Goal: Information Seeking & Learning: Check status

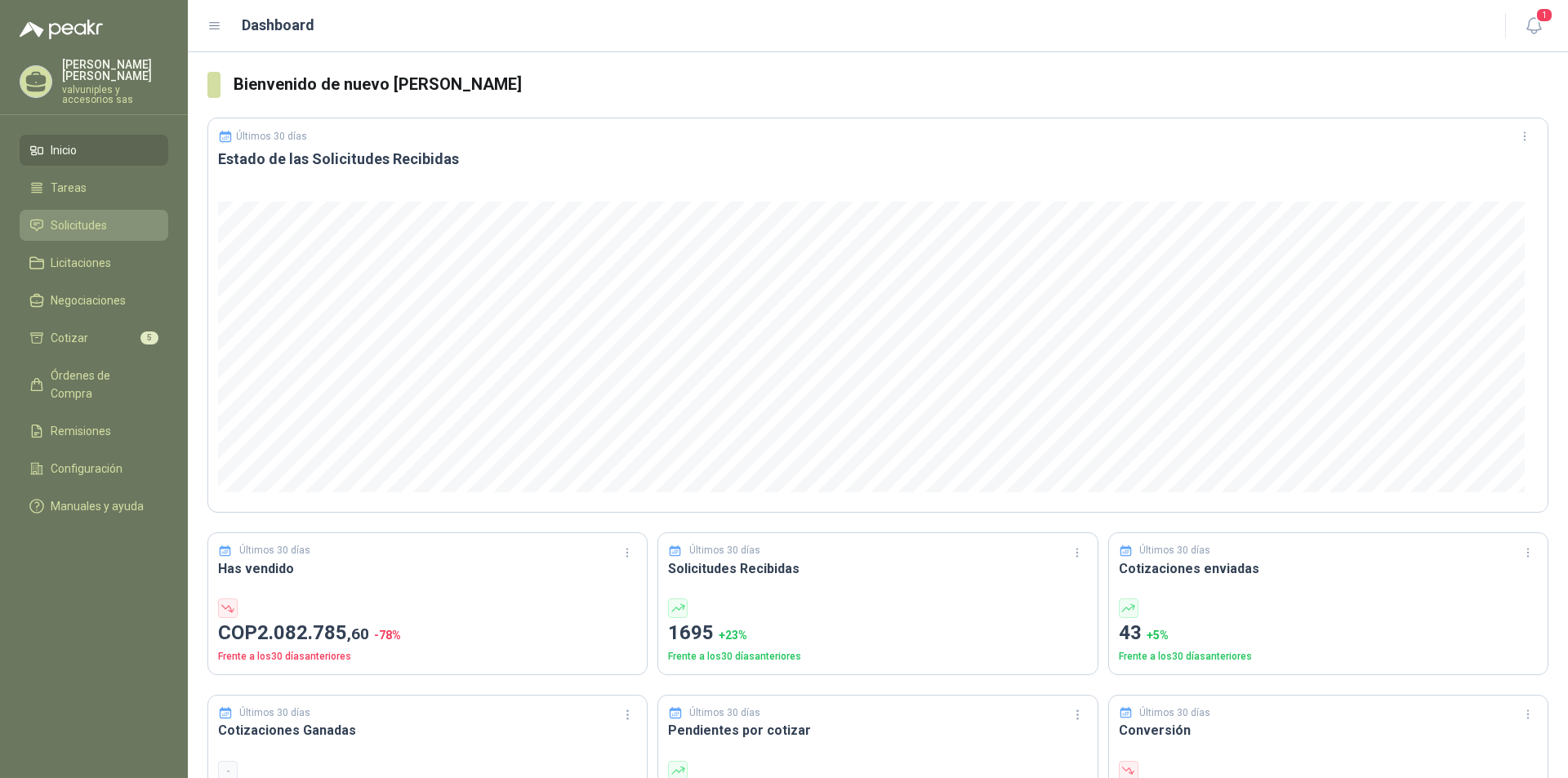
click at [60, 216] on span "Solicitudes" at bounding box center [79, 225] width 57 height 18
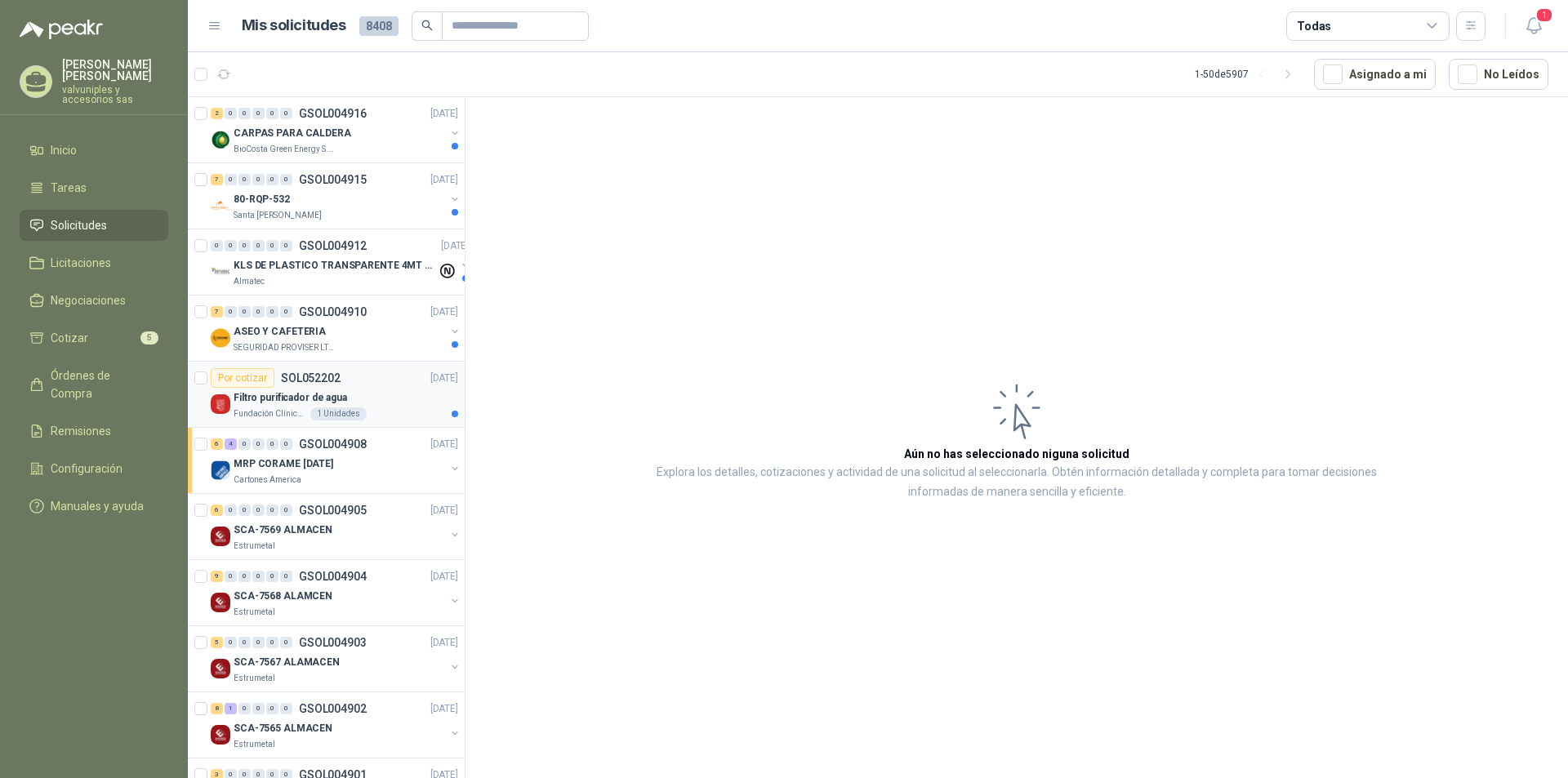
click at [299, 400] on p "Filtro purificador de agua" at bounding box center [290, 397] width 114 height 16
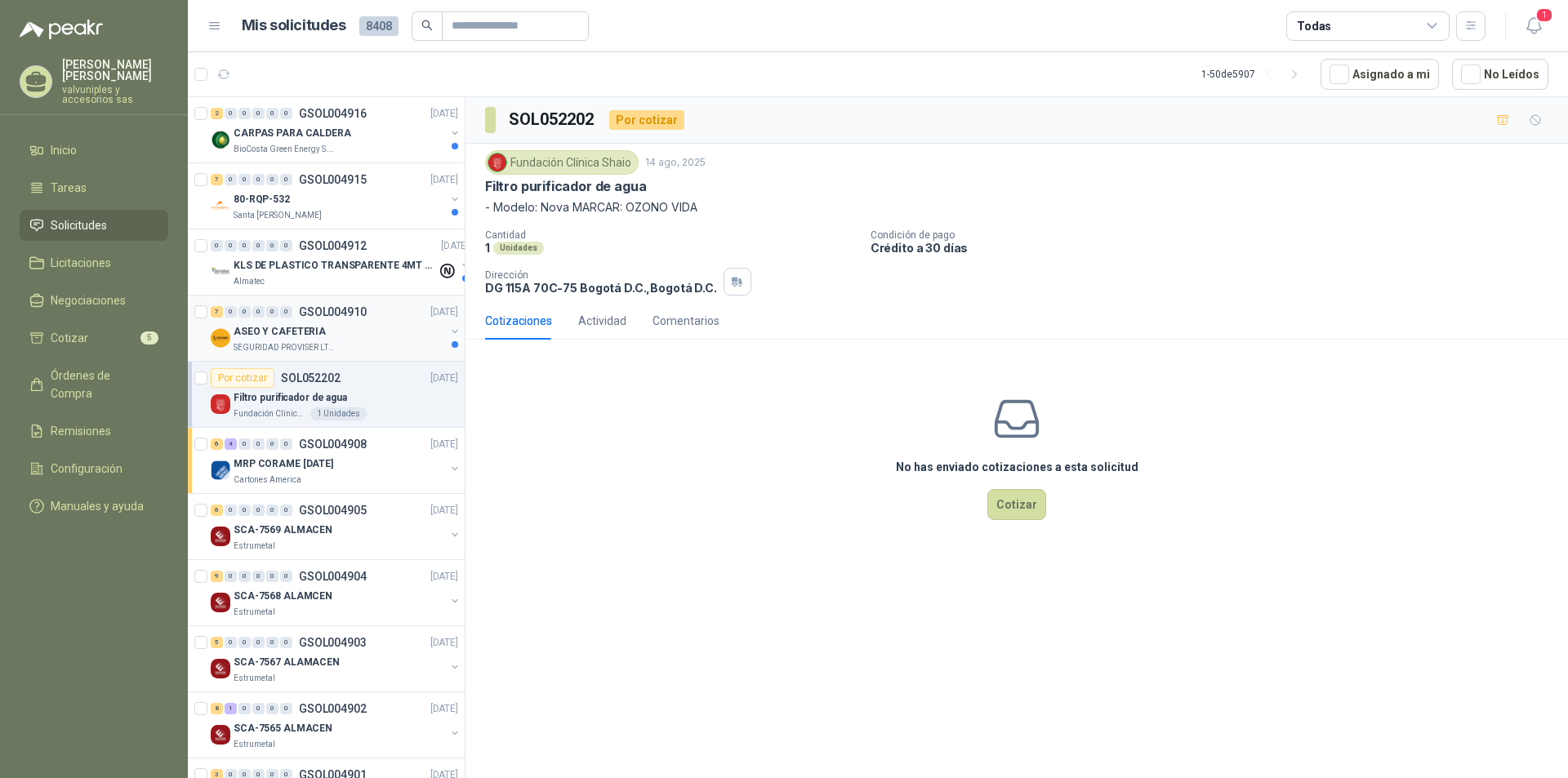
click at [279, 336] on p "ASEO Y CAFETERIA" at bounding box center [279, 331] width 92 height 16
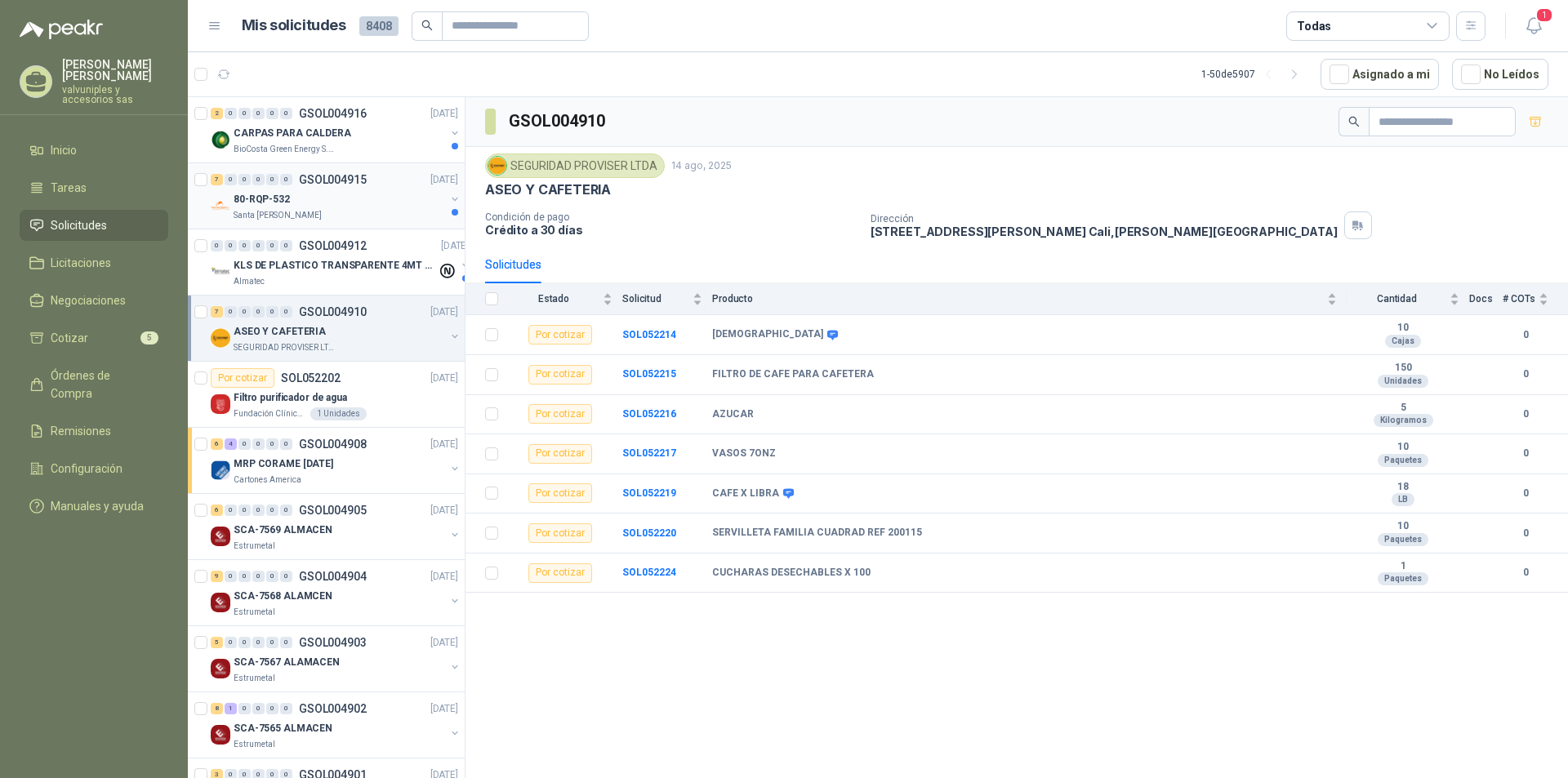
click at [267, 197] on p "80-RQP-532" at bounding box center [262, 200] width 57 height 16
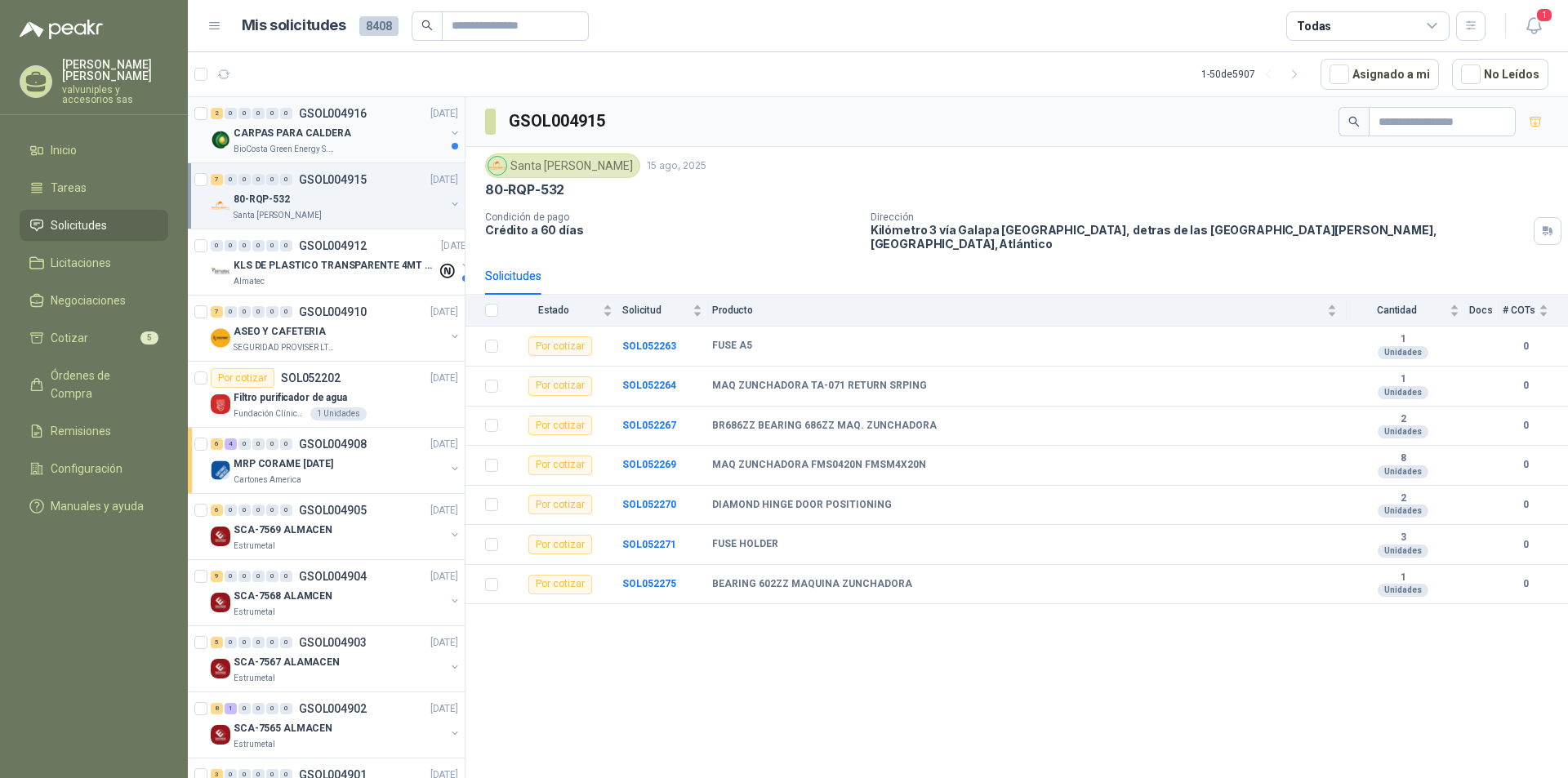
click at [262, 135] on p "CARPAS PARA CALDERA" at bounding box center [292, 133] width 117 height 16
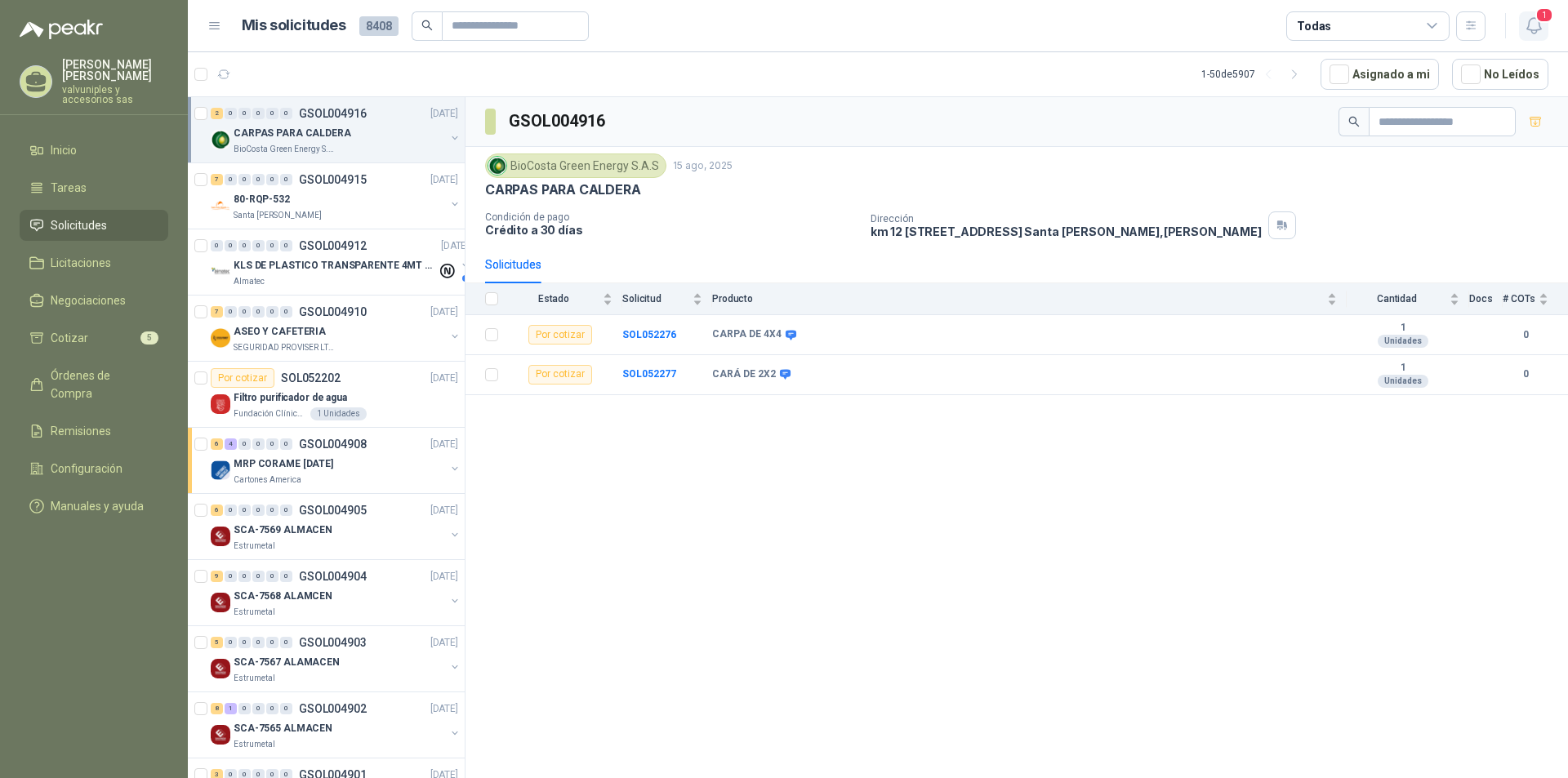
click at [1541, 22] on span "1" at bounding box center [1544, 15] width 18 height 16
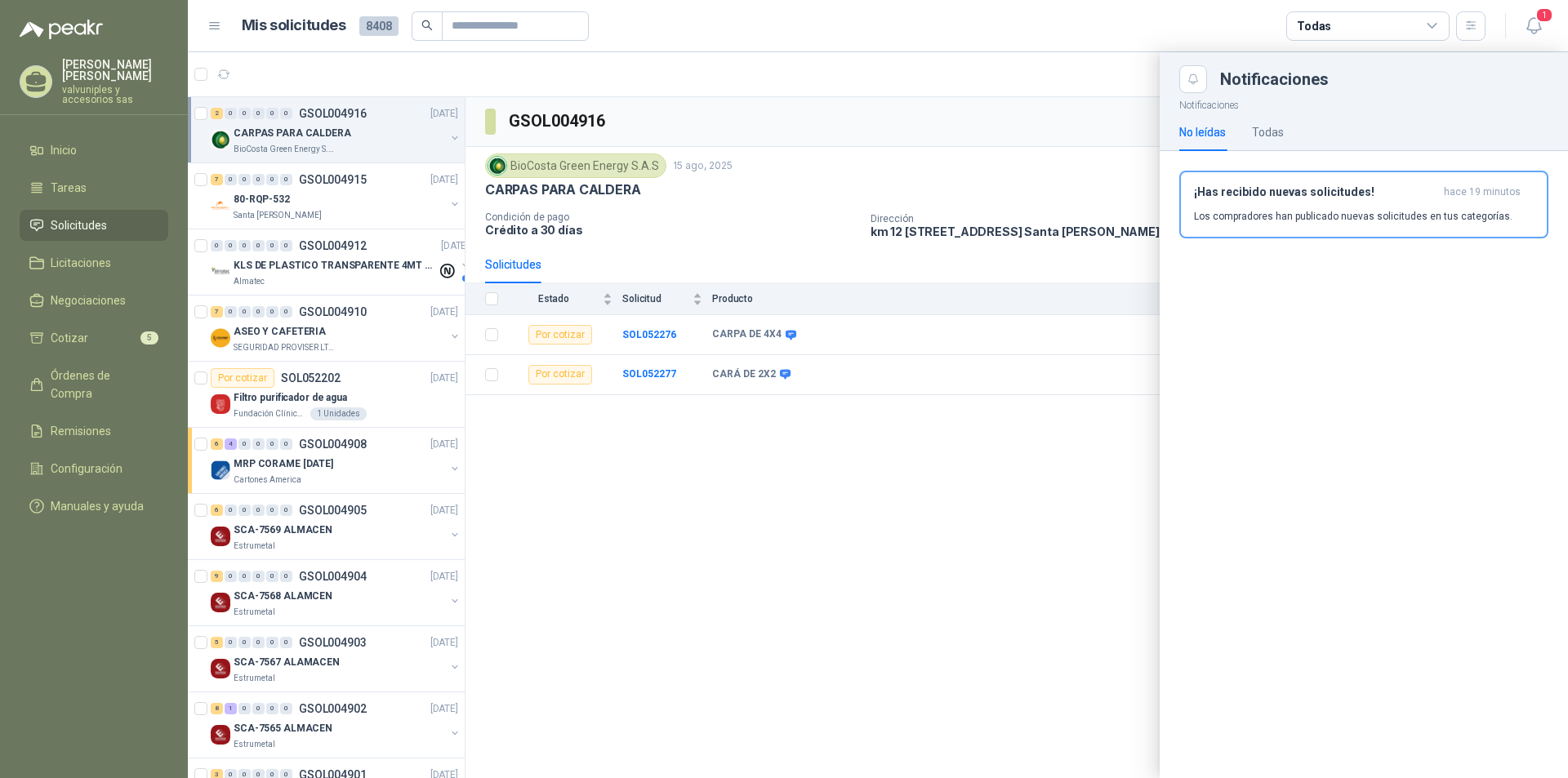
click at [1287, 192] on h3 "¡Has recibido nuevas solicitudes!" at bounding box center [1315, 192] width 243 height 14
